Goal: Find contact information: Find contact information

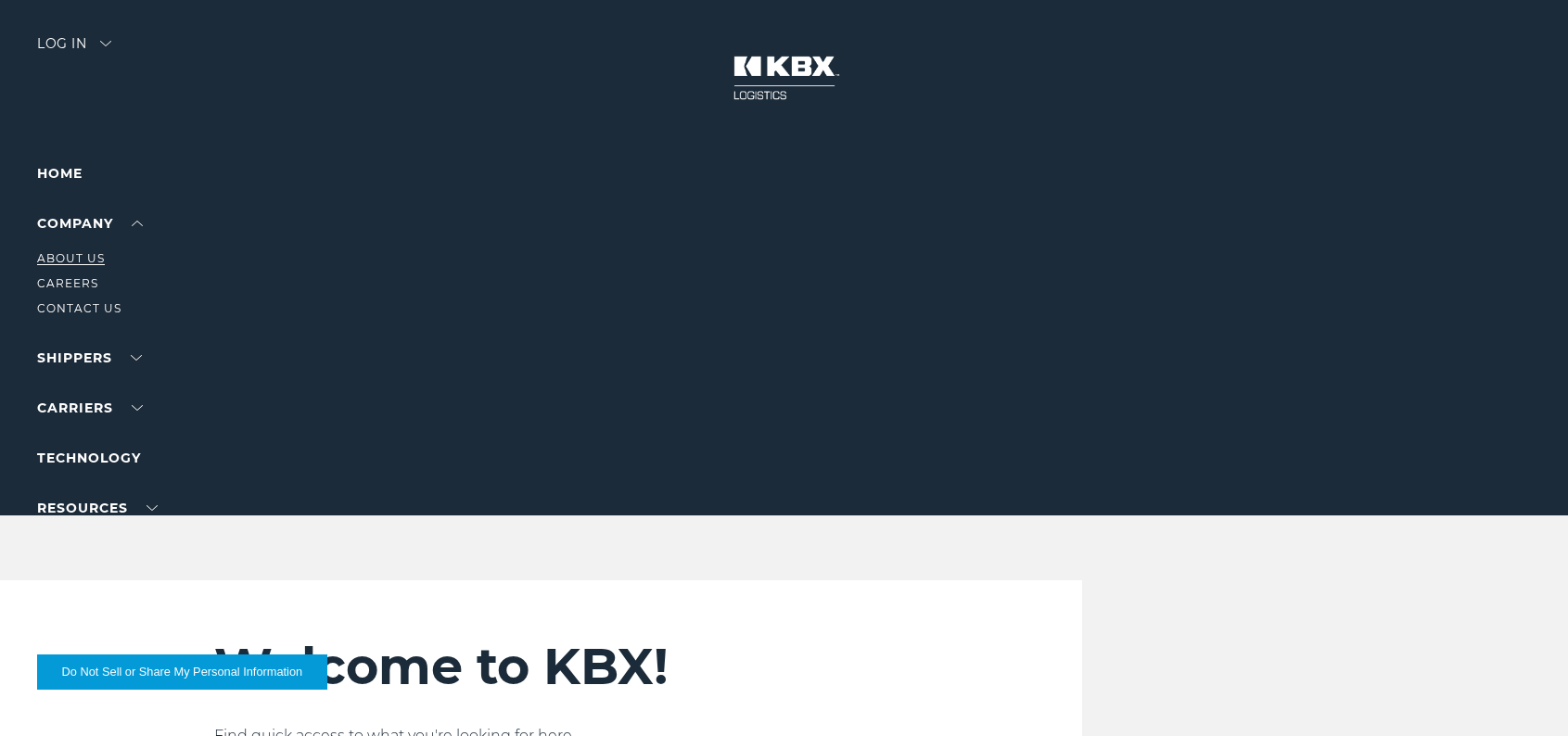
click at [89, 257] on link "About Us" at bounding box center [71, 258] width 67 height 14
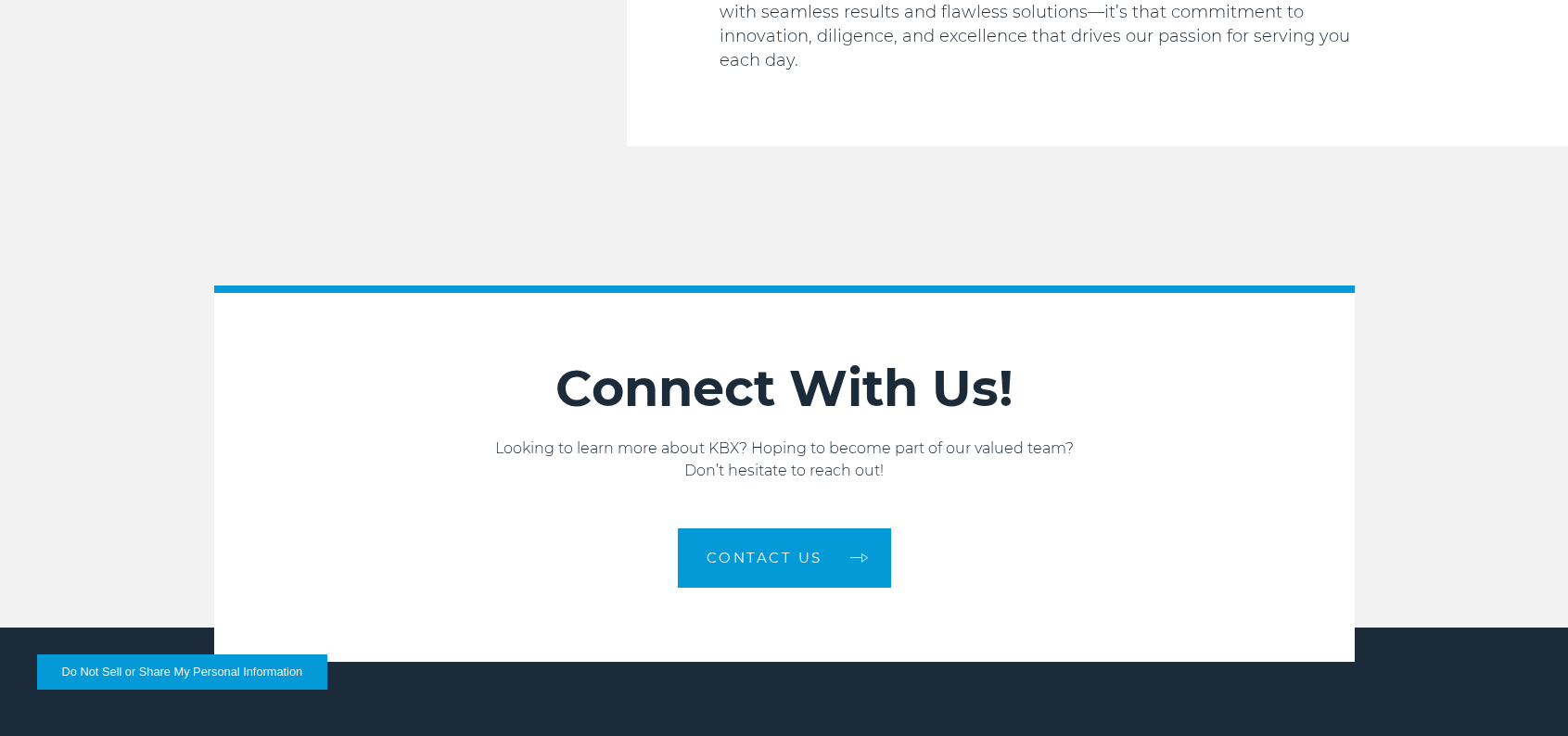
scroll to position [2966, 0]
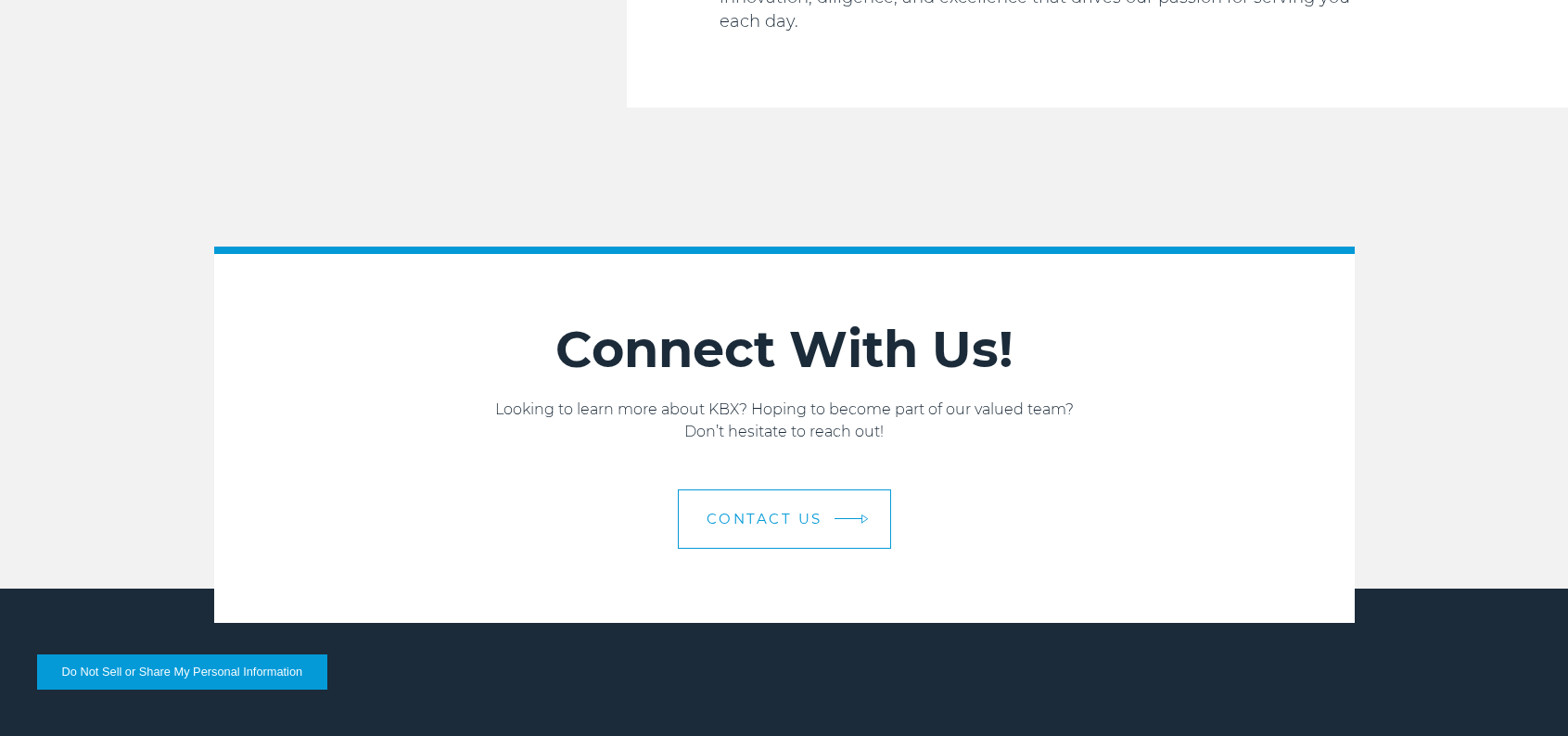
click at [848, 489] on link "Contact us" at bounding box center [785, 519] width 213 height 60
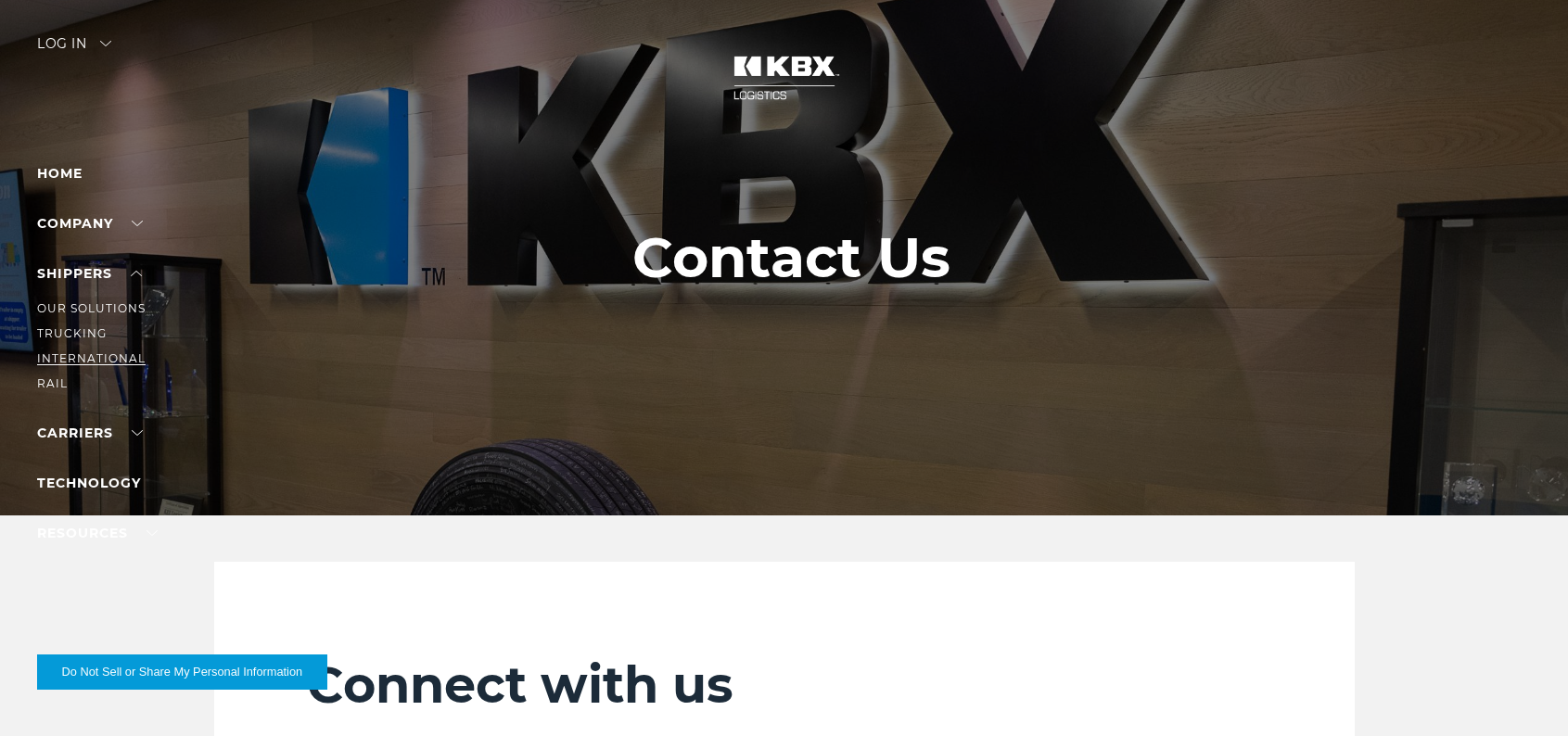
click at [121, 361] on link "International" at bounding box center [92, 358] width 108 height 14
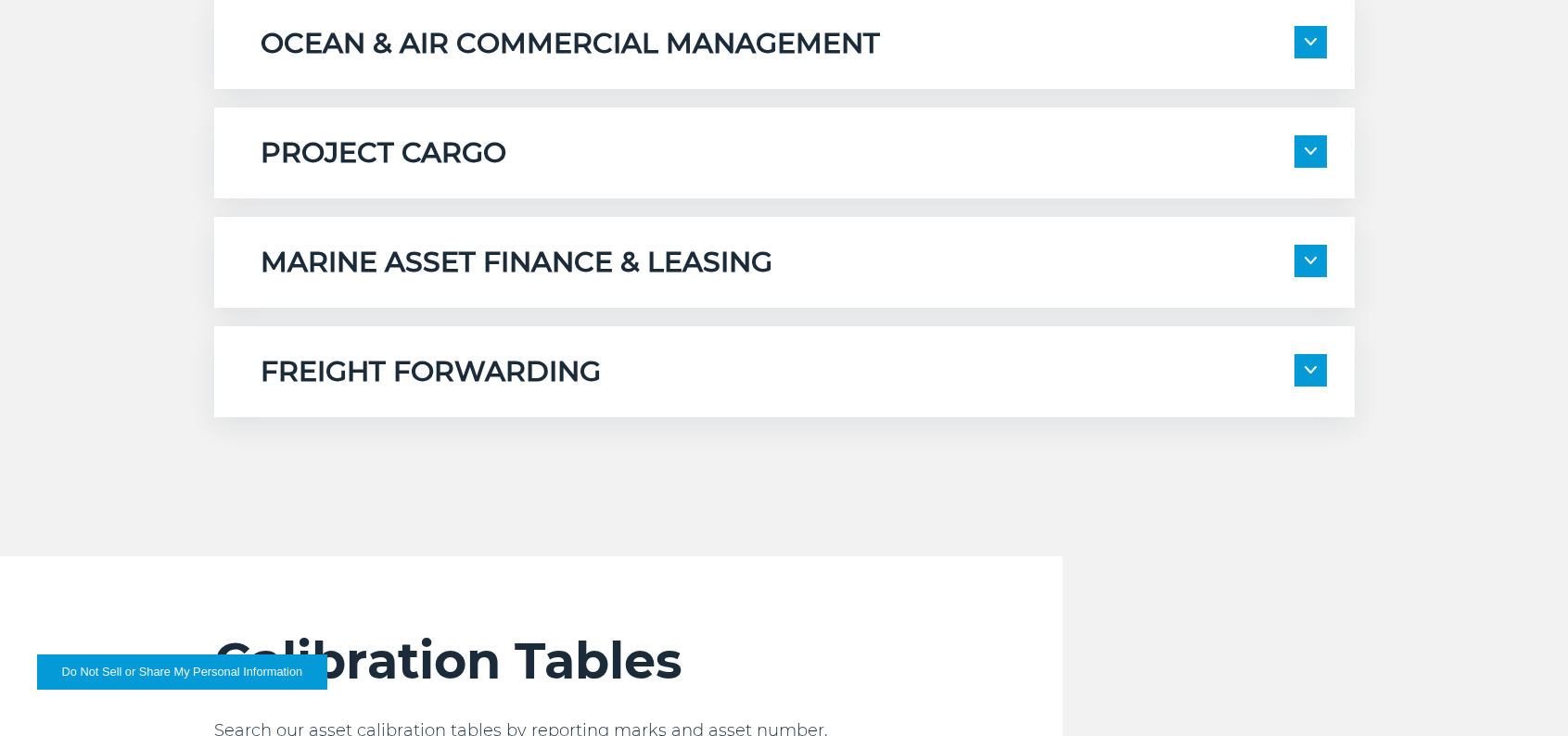
scroll to position [1576, 0]
click at [1313, 367] on img at bounding box center [1310, 369] width 12 height 7
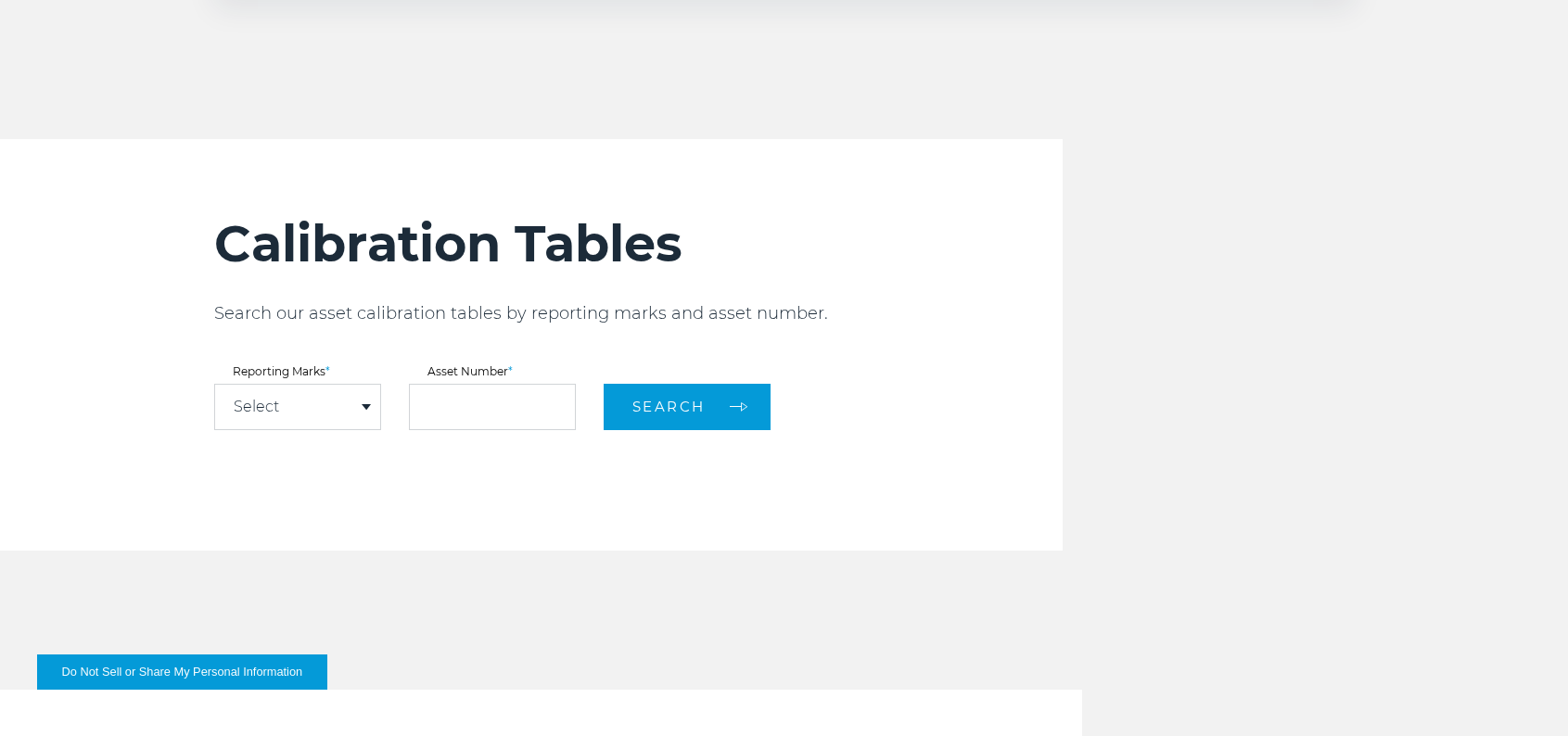
scroll to position [2411, 0]
